Goal: Information Seeking & Learning: Learn about a topic

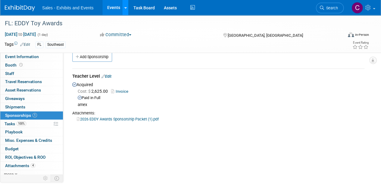
click at [124, 5] on div at bounding box center [125, 8] width 2 height 6
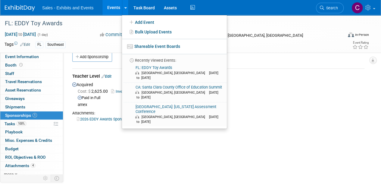
click at [110, 8] on link "Events" at bounding box center [114, 7] width 22 height 15
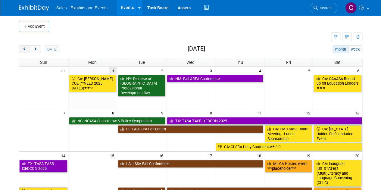
click at [22, 51] on button "prev" at bounding box center [24, 50] width 11 height 8
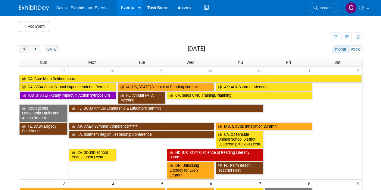
click at [22, 51] on button "prev" at bounding box center [24, 50] width 11 height 8
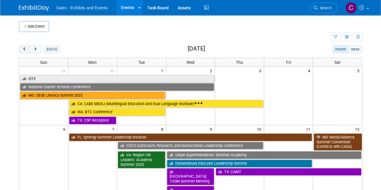
click at [22, 51] on button "prev" at bounding box center [24, 50] width 11 height 8
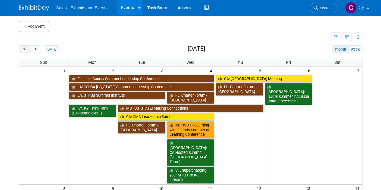
click at [22, 51] on button "prev" at bounding box center [24, 50] width 11 height 8
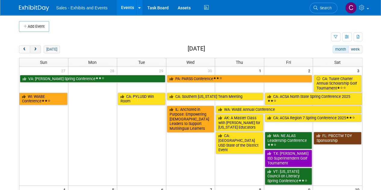
click at [30, 52] on button "next" at bounding box center [35, 50] width 11 height 8
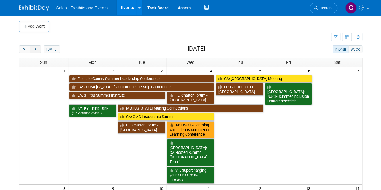
click at [33, 52] on button "next" at bounding box center [35, 50] width 11 height 8
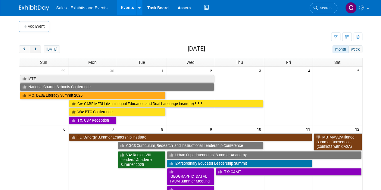
click at [33, 52] on button "next" at bounding box center [35, 50] width 11 height 8
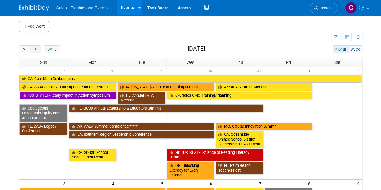
click at [33, 52] on button "next" at bounding box center [35, 50] width 11 height 8
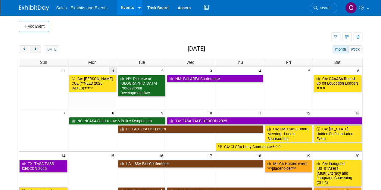
click at [33, 52] on button "next" at bounding box center [35, 50] width 11 height 8
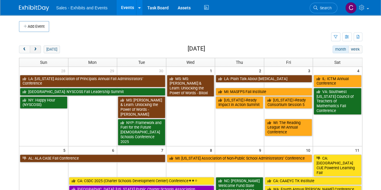
click at [33, 52] on button "next" at bounding box center [35, 50] width 11 height 8
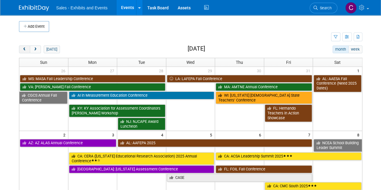
click at [22, 48] on span "prev" at bounding box center [24, 50] width 5 height 4
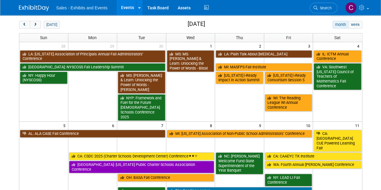
scroll to position [23, 0]
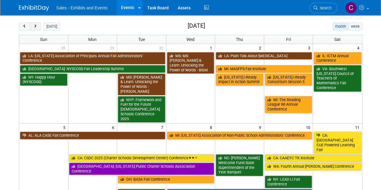
click at [34, 26] on span "next" at bounding box center [35, 27] width 5 height 4
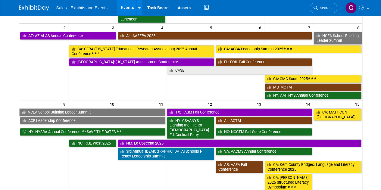
scroll to position [112, 0]
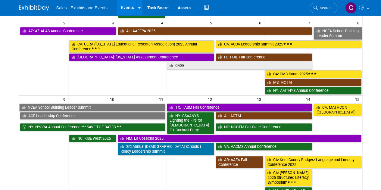
click at [201, 104] on link "TX: TASM Fall Conference" at bounding box center [240, 108] width 146 height 8
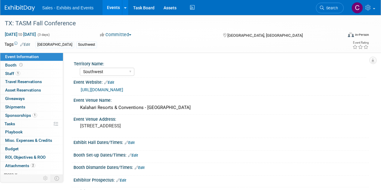
select select "Southwest"
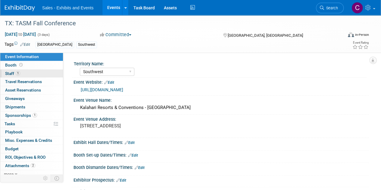
click at [8, 73] on span "Staff 1" at bounding box center [12, 73] width 15 height 5
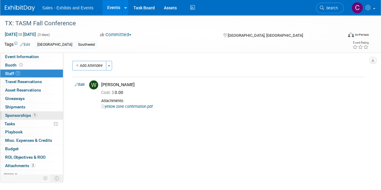
click at [14, 115] on span "Sponsorships 1" at bounding box center [21, 115] width 32 height 5
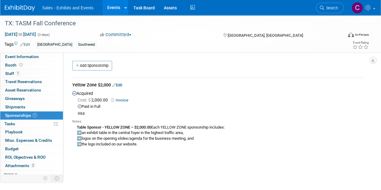
click at [115, 9] on link "Events" at bounding box center [114, 7] width 22 height 15
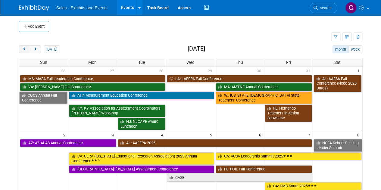
click at [24, 49] on span "prev" at bounding box center [24, 50] width 5 height 4
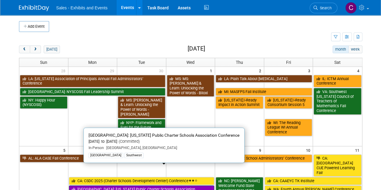
click at [93, 186] on link "[GEOGRAPHIC_DATA]: [US_STATE] Public Charter Schools Association Conference" at bounding box center [142, 192] width 146 height 12
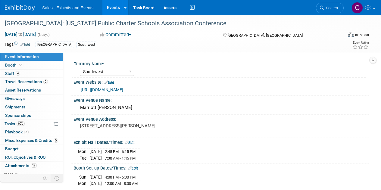
select select "Southwest"
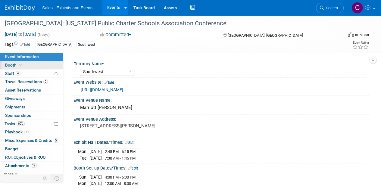
click at [14, 63] on span "Booth" at bounding box center [14, 65] width 18 height 5
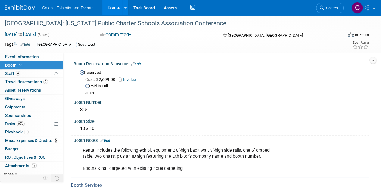
click at [115, 12] on link "Events" at bounding box center [114, 7] width 22 height 15
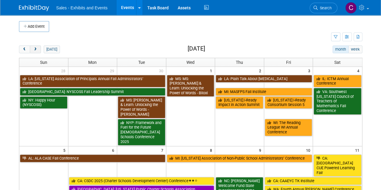
click at [38, 50] on button "next" at bounding box center [35, 50] width 11 height 8
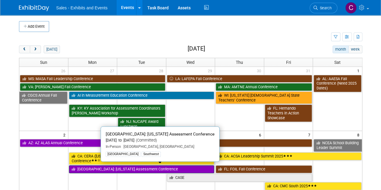
click at [95, 168] on link "[GEOGRAPHIC_DATA]: [US_STATE] Assessment Conference" at bounding box center [142, 170] width 146 height 8
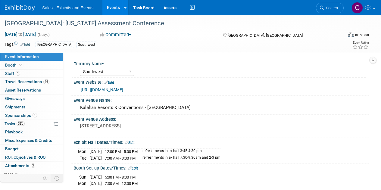
select select "Southwest"
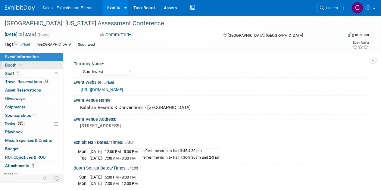
click at [8, 65] on span "Booth" at bounding box center [14, 65] width 18 height 5
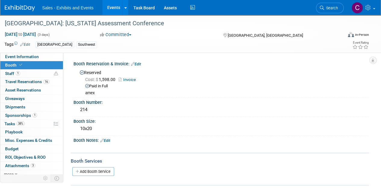
click at [131, 80] on link "Invoice" at bounding box center [129, 79] width 20 height 5
click at [115, 5] on link "Events" at bounding box center [114, 7] width 22 height 15
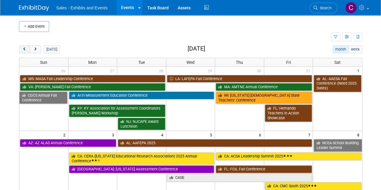
click at [22, 48] on button "prev" at bounding box center [24, 50] width 11 height 8
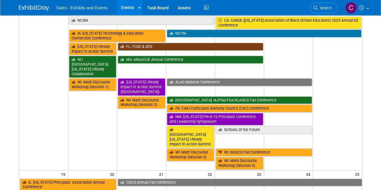
scroll to position [276, 0]
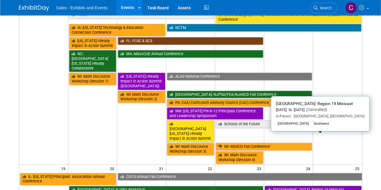
click at [283, 186] on link "[GEOGRAPHIC_DATA]: Region 19 Minicast" at bounding box center [313, 190] width 97 height 8
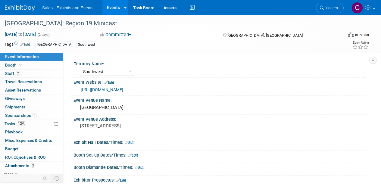
select select "Southwest"
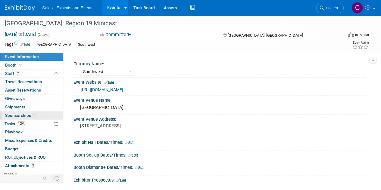
click at [16, 115] on span "Sponsorships 1" at bounding box center [21, 115] width 32 height 5
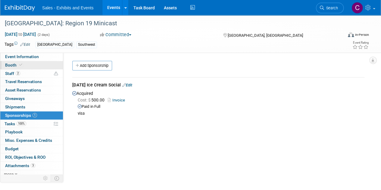
click at [8, 66] on span "Booth" at bounding box center [14, 65] width 18 height 5
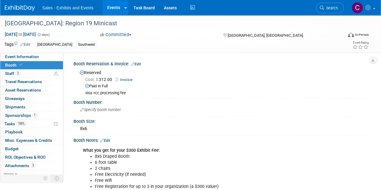
click at [19, 113] on span "Sponsorships 1" at bounding box center [21, 115] width 32 height 5
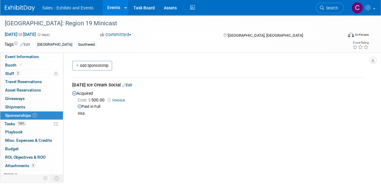
click at [113, 10] on link "Events" at bounding box center [114, 7] width 22 height 15
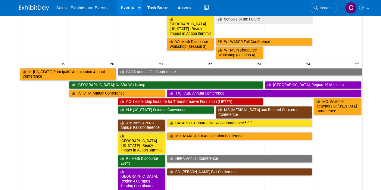
scroll to position [461, 0]
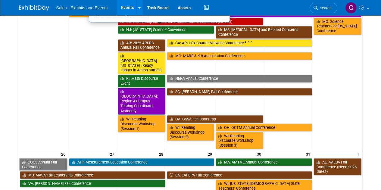
click at [146, 88] on link "[GEOGRAPHIC_DATA]: Region 4 Campus Testing Coordinator Academy" at bounding box center [142, 101] width 48 height 27
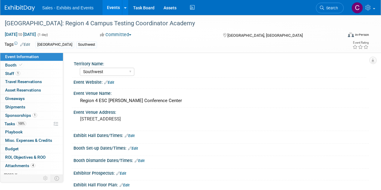
select select "Southwest"
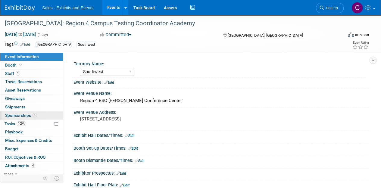
click at [11, 115] on span "Sponsorships 1" at bounding box center [21, 115] width 32 height 5
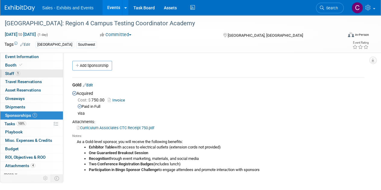
click at [9, 73] on span "Staff 1" at bounding box center [12, 73] width 15 height 5
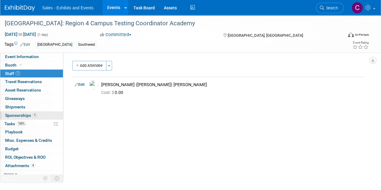
click at [10, 115] on span "Sponsorships 1" at bounding box center [21, 115] width 32 height 5
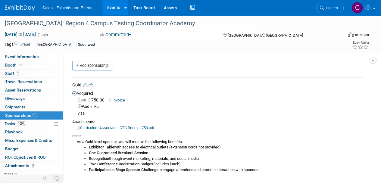
click at [110, 8] on link "Events" at bounding box center [114, 7] width 22 height 15
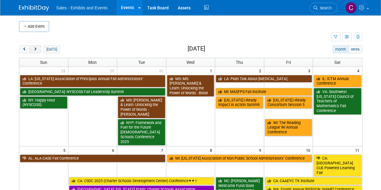
click at [35, 51] on button "next" at bounding box center [35, 50] width 11 height 8
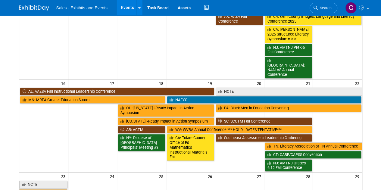
scroll to position [181, 0]
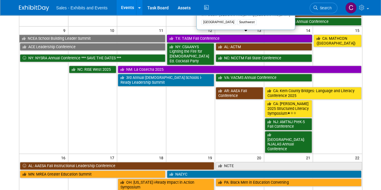
click at [187, 35] on link "TX: TASM Fall Conference" at bounding box center [240, 39] width 146 height 8
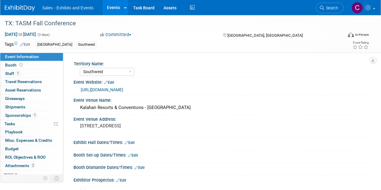
select select "Southwest"
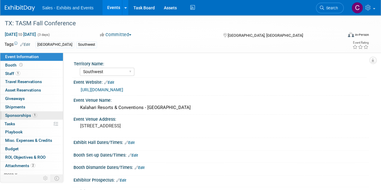
click at [20, 112] on link "1 Sponsorships 1" at bounding box center [31, 116] width 63 height 8
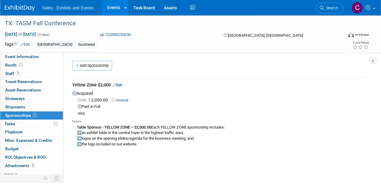
click at [112, 5] on link "Events" at bounding box center [114, 7] width 22 height 15
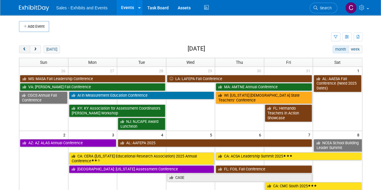
click at [24, 48] on span "prev" at bounding box center [24, 50] width 5 height 4
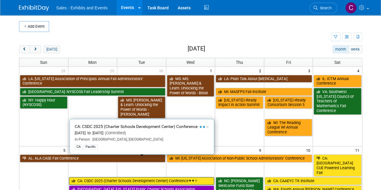
click at [97, 177] on link "CA: CSDC 2025 (Charter Schools Development Center) Conference" at bounding box center [142, 181] width 146 height 8
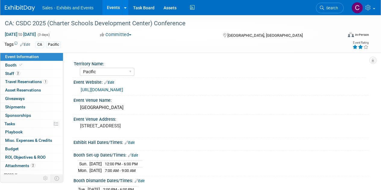
select select "Pacific"
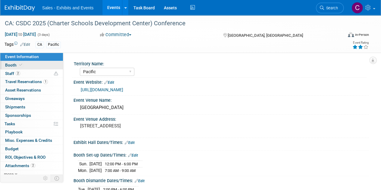
click at [10, 65] on span "Booth" at bounding box center [14, 65] width 18 height 5
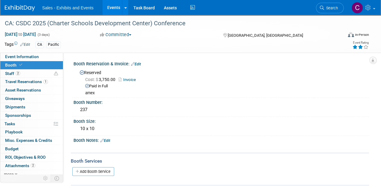
click at [109, 9] on link "Events" at bounding box center [114, 7] width 22 height 15
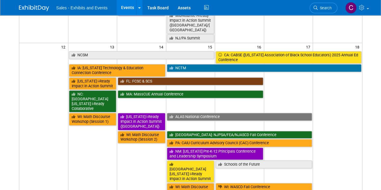
scroll to position [374, 0]
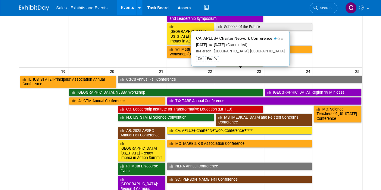
click at [201, 127] on link "CA: APLUS+ Charter Network Conference" at bounding box center [240, 131] width 146 height 8
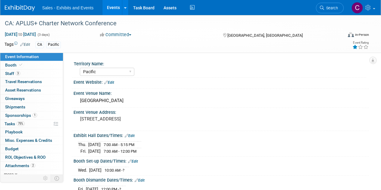
select select "Pacific"
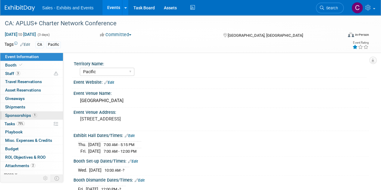
click at [11, 114] on span "Sponsorships 1" at bounding box center [21, 115] width 32 height 5
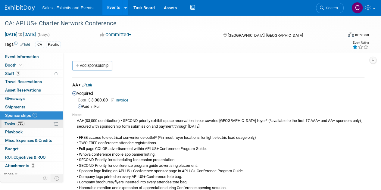
click at [13, 122] on span "Tasks 75%" at bounding box center [15, 124] width 20 height 5
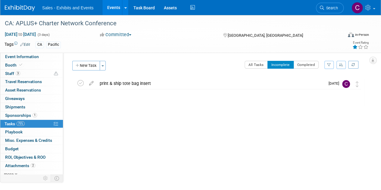
click at [115, 5] on link "Events" at bounding box center [114, 7] width 22 height 15
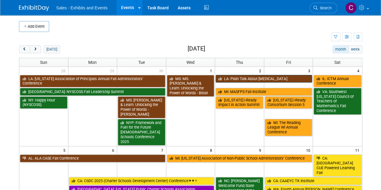
click at [275, 79] on link "LA: Plain Talk About [MEDICAL_DATA]" at bounding box center [264, 79] width 96 height 8
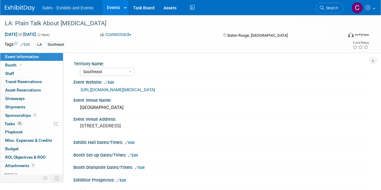
select select "Southeast"
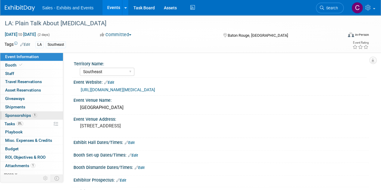
click at [19, 116] on span "Sponsorships 1" at bounding box center [21, 115] width 32 height 5
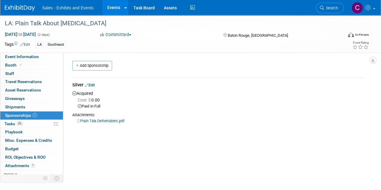
click at [118, 119] on link "Plain Talk Deliverables.pdf" at bounding box center [101, 121] width 48 height 5
click at [118, 11] on link "Events" at bounding box center [114, 7] width 22 height 15
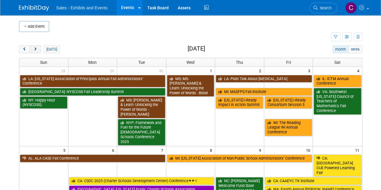
click at [36, 48] on span "next" at bounding box center [35, 50] width 5 height 4
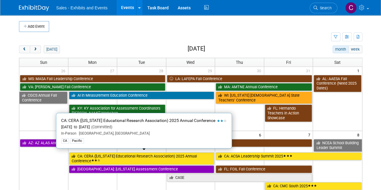
click at [114, 155] on link "CA: CERA ([US_STATE] Educational Research Association) 2025 Annual Conference" at bounding box center [142, 159] width 146 height 12
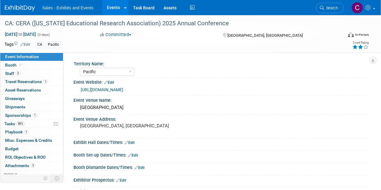
select select "Pacific"
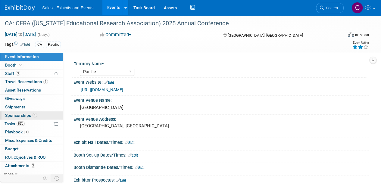
click at [13, 115] on span "Sponsorships 1" at bounding box center [21, 115] width 32 height 5
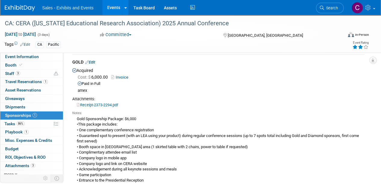
scroll to position [24, 0]
click at [105, 7] on link "Events" at bounding box center [114, 7] width 22 height 15
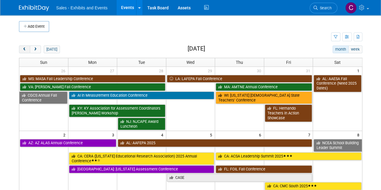
click at [24, 48] on span "prev" at bounding box center [24, 50] width 5 height 4
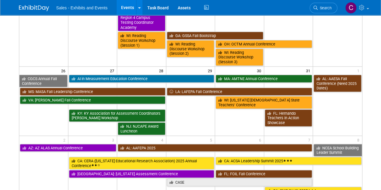
scroll to position [454, 0]
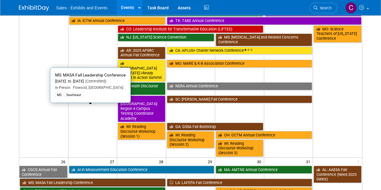
click at [83, 179] on link "MS: MASA Fall Leadership Conference" at bounding box center [93, 183] width 146 height 8
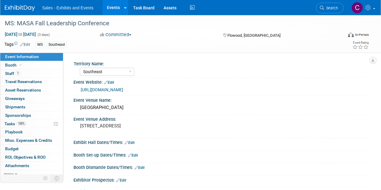
select select "Southeast"
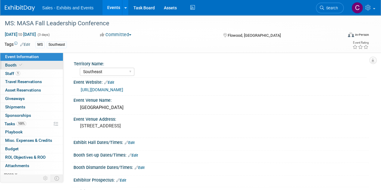
click at [10, 62] on link "Booth" at bounding box center [31, 65] width 63 height 8
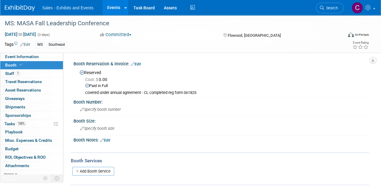
click at [119, 9] on link "Events" at bounding box center [114, 7] width 22 height 15
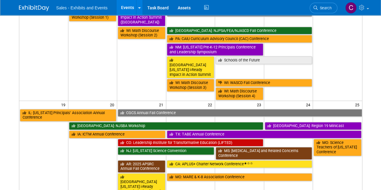
scroll to position [346, 0]
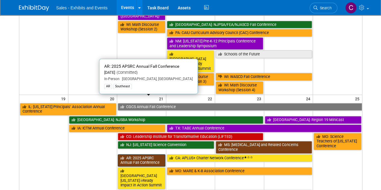
click at [144, 154] on link "AR: 2025 APSRC Annual Fall Conference" at bounding box center [142, 160] width 48 height 12
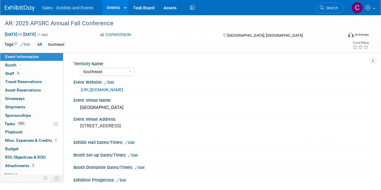
select select "Southeast"
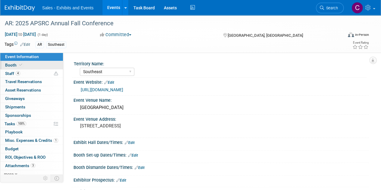
click at [8, 63] on span "Booth" at bounding box center [14, 65] width 18 height 5
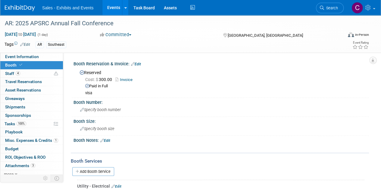
click at [126, 82] on link "Invoice" at bounding box center [125, 79] width 20 height 5
click at [19, 163] on span "Attachments 3" at bounding box center [20, 165] width 30 height 5
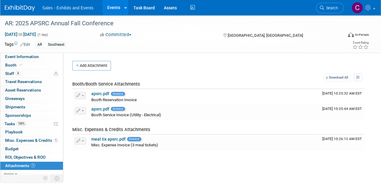
click at [110, 7] on link "Events" at bounding box center [114, 7] width 22 height 15
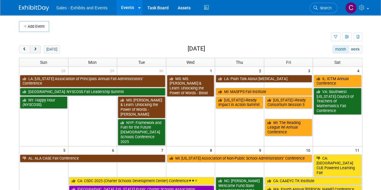
click at [38, 48] on button "next" at bounding box center [35, 50] width 11 height 8
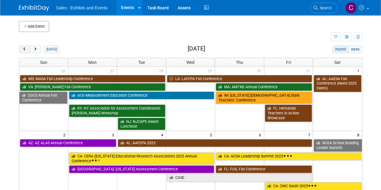
click at [24, 52] on button "prev" at bounding box center [24, 50] width 11 height 8
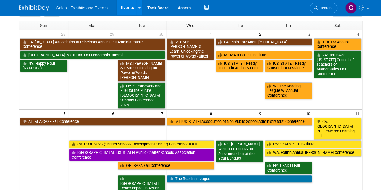
scroll to position [27, 0]
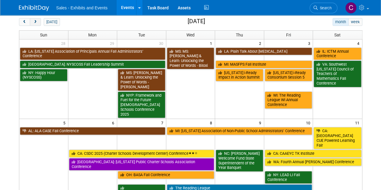
click at [36, 21] on span "next" at bounding box center [35, 22] width 5 height 4
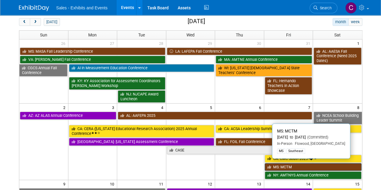
click at [299, 165] on link "MS: MCTM" at bounding box center [313, 167] width 97 height 8
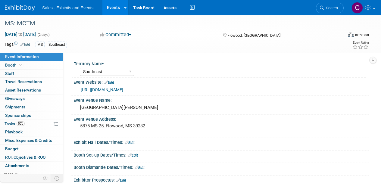
select select "Southeast"
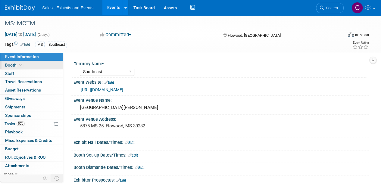
click at [9, 64] on span "Booth" at bounding box center [14, 65] width 18 height 5
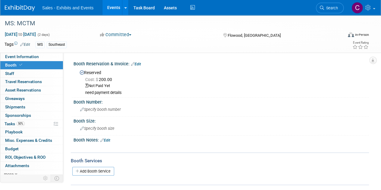
click at [113, 10] on link "Events" at bounding box center [114, 7] width 22 height 15
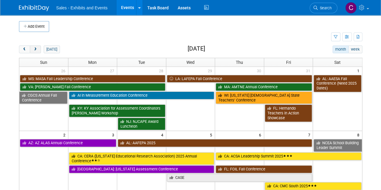
click at [33, 50] on span "next" at bounding box center [35, 50] width 5 height 4
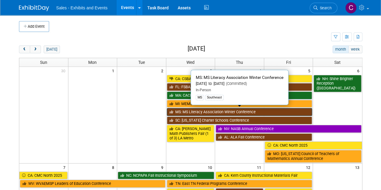
click at [179, 110] on link "MS: MS Literacy Association Winter Conference" at bounding box center [240, 112] width 146 height 8
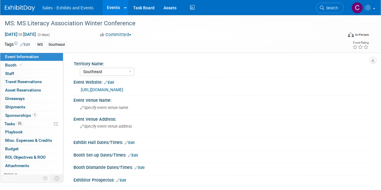
select select "Southeast"
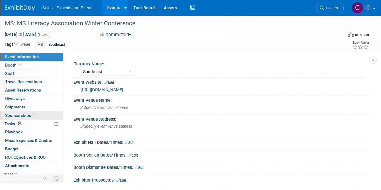
click at [9, 112] on link "1 Sponsorships 1" at bounding box center [31, 116] width 63 height 8
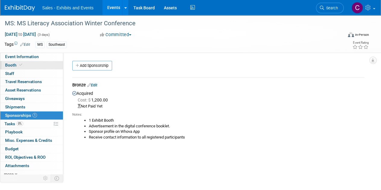
click at [15, 64] on span "Booth" at bounding box center [14, 65] width 18 height 5
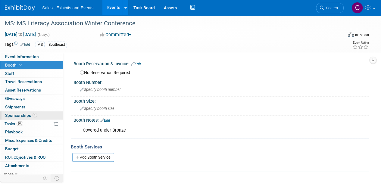
click at [21, 113] on span "Sponsorships 1" at bounding box center [21, 115] width 32 height 5
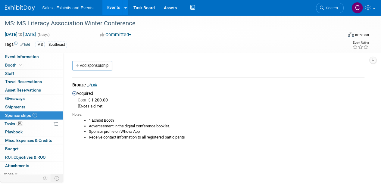
click at [97, 83] on link "Edit" at bounding box center [92, 85] width 10 height 5
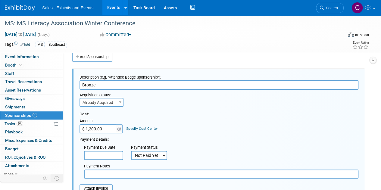
click at [142, 157] on select "Not Paid Yet Partially Paid Paid in Full" at bounding box center [149, 155] width 36 height 9
select select "1"
click at [131, 151] on select "Not Paid Yet Partially Paid Paid in Full" at bounding box center [149, 155] width 36 height 9
click at [103, 176] on input "text" at bounding box center [221, 174] width 275 height 9
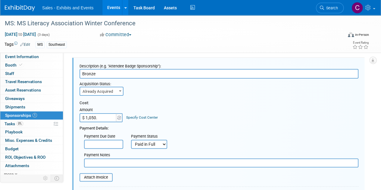
scroll to position [112, 0]
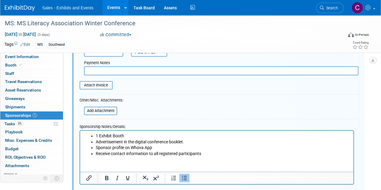
type input "$ 1,050.00"
click at [130, 70] on input "text" at bounding box center [221, 70] width 275 height 9
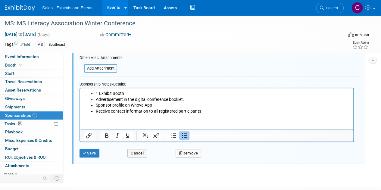
scroll to position [183, 0]
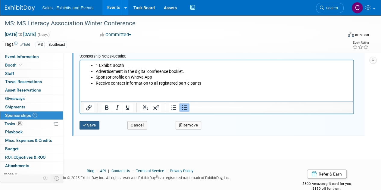
type input "amex"
click at [92, 125] on button "Save" at bounding box center [90, 125] width 20 height 8
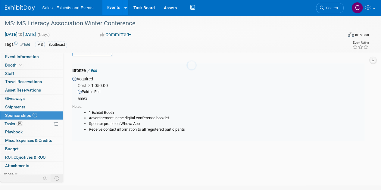
scroll to position [9, 0]
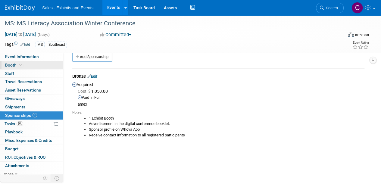
click at [6, 66] on span "Booth" at bounding box center [14, 65] width 18 height 5
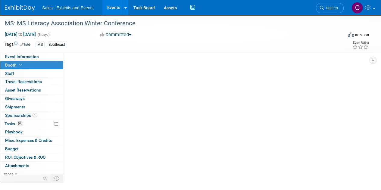
scroll to position [0, 0]
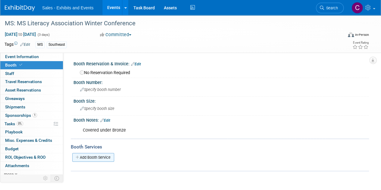
click at [86, 156] on link "Add Booth Service" at bounding box center [93, 157] width 42 height 9
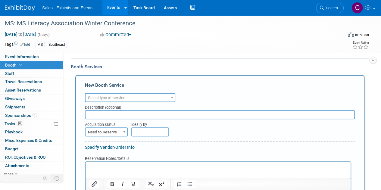
scroll to position [82, 0]
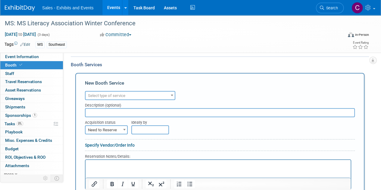
click at [135, 95] on span "Select type of service" at bounding box center [130, 96] width 89 height 8
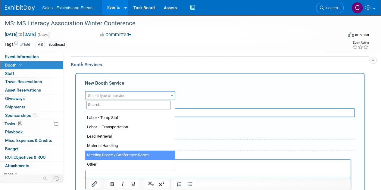
scroll to position [127, 0]
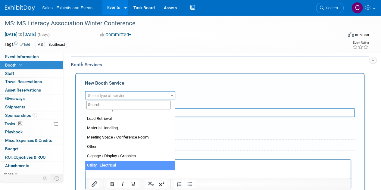
select select "8"
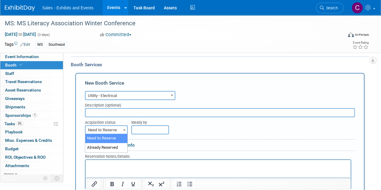
click at [102, 129] on span "Need to Reserve" at bounding box center [107, 130] width 42 height 8
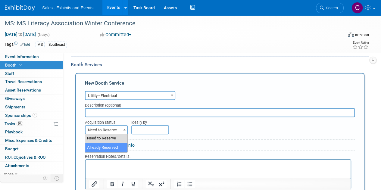
select select "2"
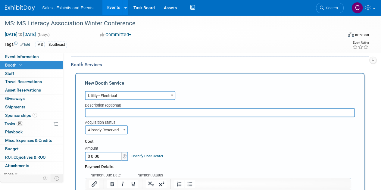
click at [103, 153] on input "$ 0.00" at bounding box center [104, 156] width 38 height 9
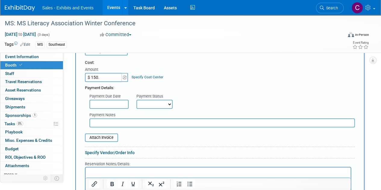
scroll to position [165, 0]
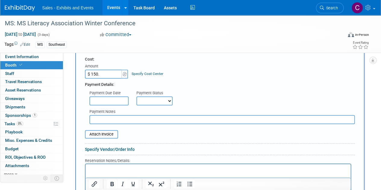
type input "$ 150.00"
click at [150, 101] on select "Not Paid Yet Partially Paid Paid in Full" at bounding box center [155, 100] width 36 height 9
select select "3"
click at [137, 96] on select "Not Paid Yet Partially Paid Paid in Full" at bounding box center [155, 100] width 36 height 9
click at [112, 121] on input "text" at bounding box center [223, 119] width 266 height 9
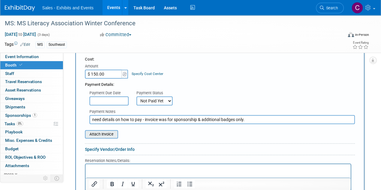
type input "need details on how to pay - invoice was for sponsorship & additional badges on…"
click at [99, 134] on input "file" at bounding box center [82, 134] width 72 height 7
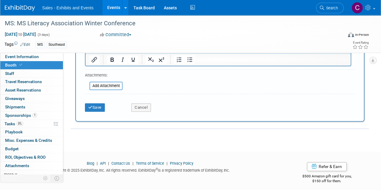
scroll to position [301, 0]
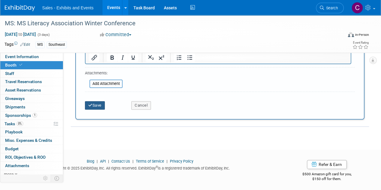
click at [102, 102] on button "Save" at bounding box center [95, 105] width 20 height 8
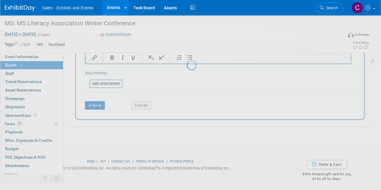
scroll to position [91, 0]
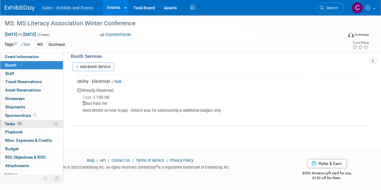
click at [9, 124] on span "Tasks 0%" at bounding box center [14, 124] width 19 height 5
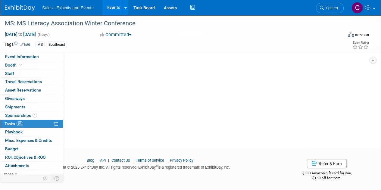
scroll to position [0, 0]
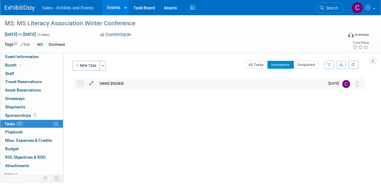
click at [91, 83] on icon at bounding box center [91, 82] width 11 height 8
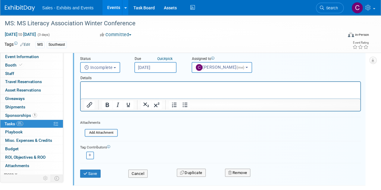
scroll to position [71, 0]
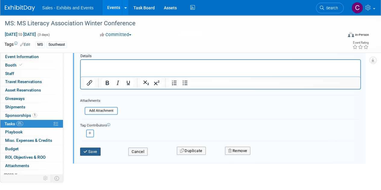
type input "need to pay for electricity."
click at [86, 151] on icon "submit" at bounding box center [86, 152] width 5 height 4
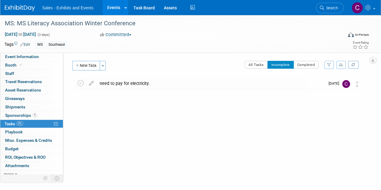
scroll to position [0, 0]
click at [93, 83] on icon at bounding box center [91, 82] width 11 height 8
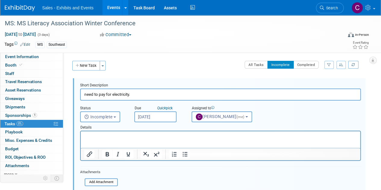
click at [131, 94] on input "need to pay for electricity." at bounding box center [220, 95] width 281 height 12
type input "need to pay for electricity - need specs for digital program ad"
click at [168, 117] on input "Oct 1, 2025" at bounding box center [155, 117] width 42 height 11
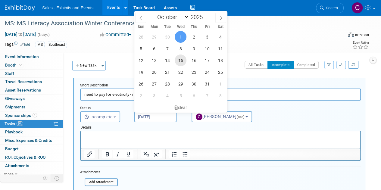
click at [183, 62] on span "15" at bounding box center [181, 61] width 12 height 12
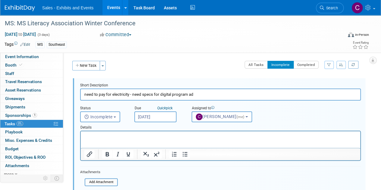
click at [160, 119] on input "Oct 15, 2025" at bounding box center [155, 117] width 42 height 11
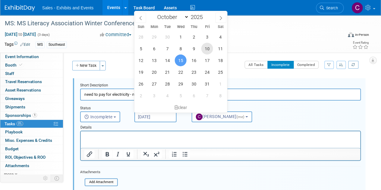
click at [207, 54] on span "10" at bounding box center [207, 49] width 12 height 12
type input "Oct 10, 2025"
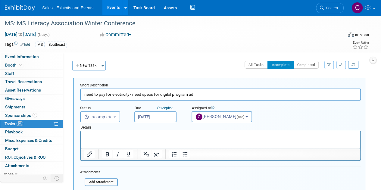
scroll to position [77, 0]
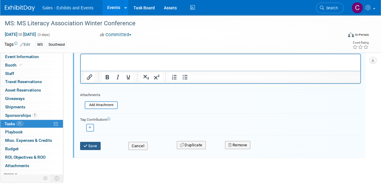
click at [93, 146] on button "Save" at bounding box center [90, 146] width 21 height 8
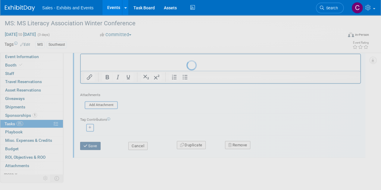
scroll to position [0, 0]
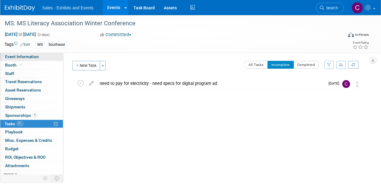
click at [14, 60] on link "Event Information" at bounding box center [31, 57] width 63 height 8
select select "Southeast"
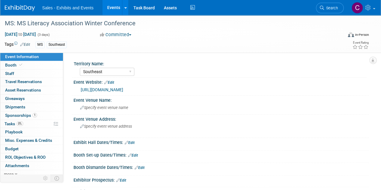
click at [123, 88] on link "https://www.northmsec.com/vendor/" at bounding box center [102, 89] width 43 height 5
drag, startPoint x: 98, startPoint y: 107, endPoint x: 89, endPoint y: 107, distance: 9.6
click at [89, 107] on span "Specify event venue name" at bounding box center [104, 108] width 48 height 5
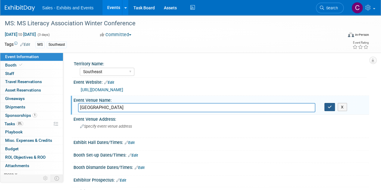
type input "Beau Rivage Resort & Casino"
click at [327, 107] on button "button" at bounding box center [330, 107] width 11 height 8
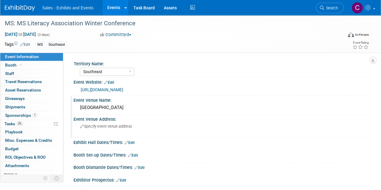
click at [111, 127] on span "Specify event venue address" at bounding box center [106, 126] width 52 height 5
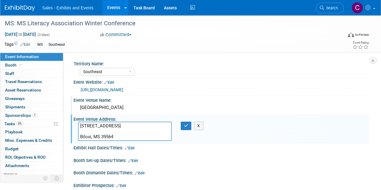
click at [133, 124] on textarea "875 Beach Blvd Biloxi, MS 39564" at bounding box center [125, 131] width 94 height 19
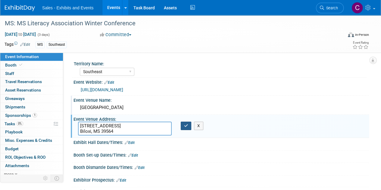
type textarea "875 Beach Blvd. Biloxi, MS 39564"
click at [185, 127] on icon "button" at bounding box center [186, 126] width 4 height 4
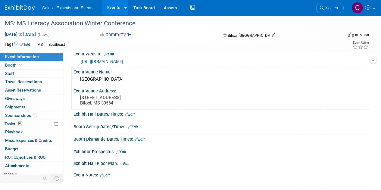
scroll to position [28, 0]
click at [13, 64] on span "Booth" at bounding box center [14, 65] width 18 height 5
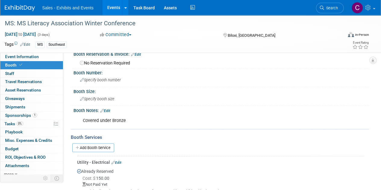
scroll to position [0, 0]
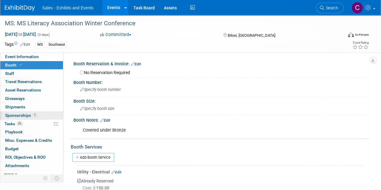
click at [18, 114] on span "Sponsorships 1" at bounding box center [21, 115] width 32 height 5
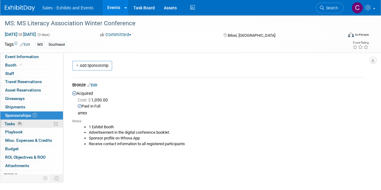
click at [16, 122] on span "Tasks 0%" at bounding box center [14, 124] width 19 height 5
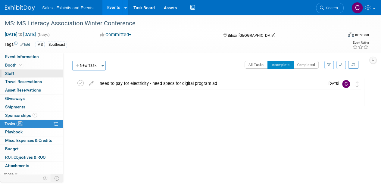
click at [13, 73] on span "Staff 0" at bounding box center [9, 73] width 9 height 5
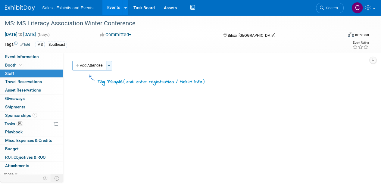
click at [112, 65] on button "Toggle Dropdown" at bounding box center [109, 66] width 6 height 10
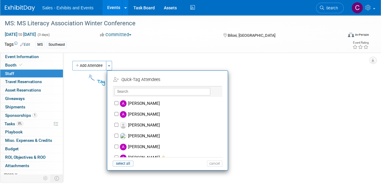
scroll to position [135, 0]
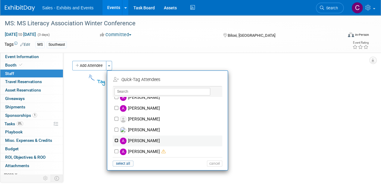
click at [118, 139] on input "[PERSON_NAME]" at bounding box center [117, 141] width 4 height 4
checkbox input "true"
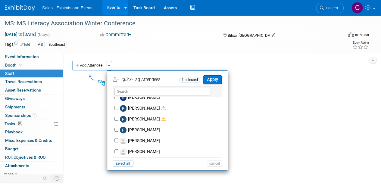
scroll to position [2439, 0]
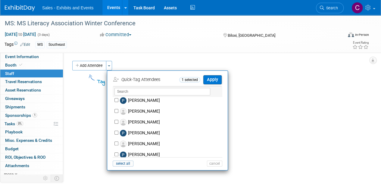
click at [220, 97] on div "Albert Martinez Albert Martinez (me)" at bounding box center [168, 127] width 110 height 60
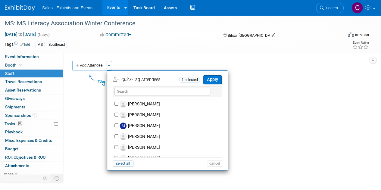
scroll to position [2330, 0]
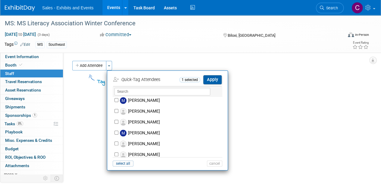
click at [212, 81] on button "Apply" at bounding box center [213, 79] width 18 height 9
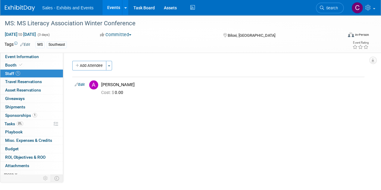
click at [112, 11] on link "Events" at bounding box center [114, 7] width 22 height 15
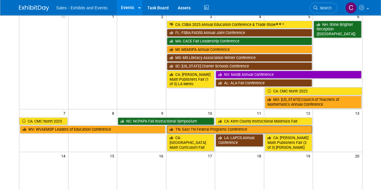
scroll to position [57, 0]
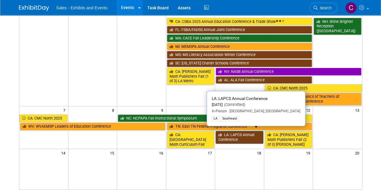
click at [232, 137] on link "LA: LAPCS Annual Conference" at bounding box center [240, 137] width 48 height 12
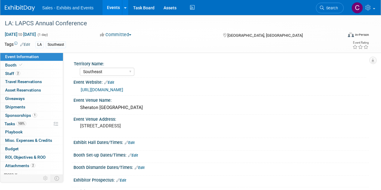
select select "Southeast"
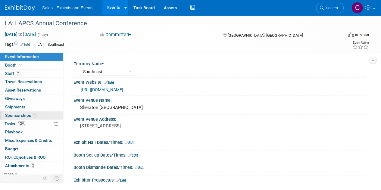
click at [14, 117] on span "Sponsorships 1" at bounding box center [21, 115] width 32 height 5
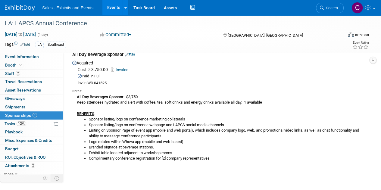
scroll to position [31, 0]
